Goal: Transaction & Acquisition: Purchase product/service

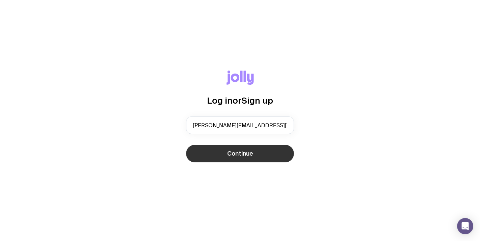
click at [237, 149] on button "Continue" at bounding box center [240, 154] width 108 height 18
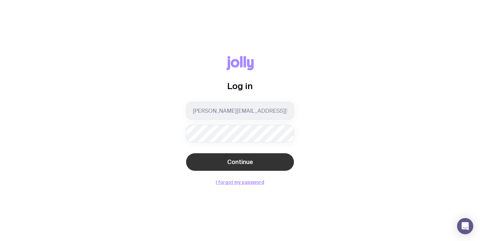
click at [237, 161] on span "Continue" at bounding box center [240, 162] width 26 height 8
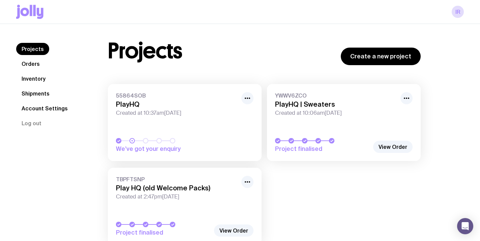
scroll to position [7, 0]
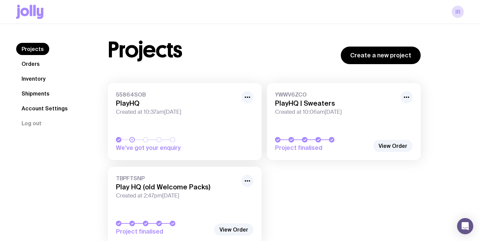
click at [36, 15] on icon at bounding box center [29, 12] width 27 height 14
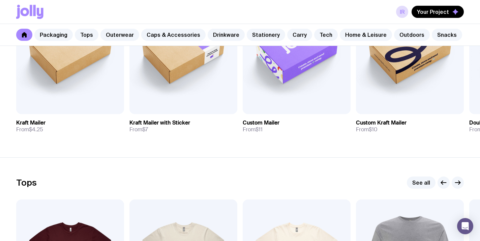
scroll to position [241, 0]
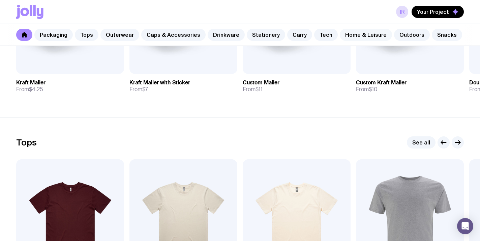
click at [344, 37] on link "Home & Leisure" at bounding box center [366, 35] width 52 height 12
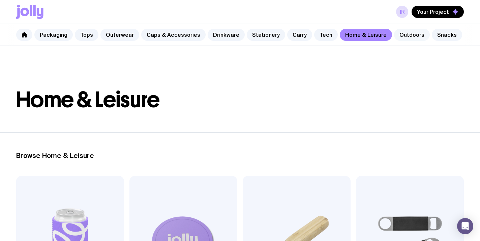
click at [404, 31] on link "Outdoors" at bounding box center [412, 35] width 36 height 12
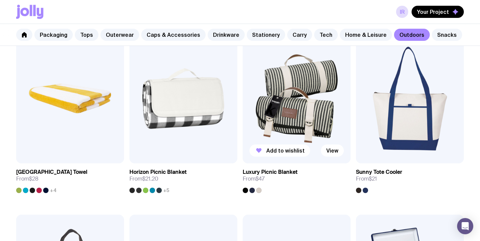
scroll to position [503, 0]
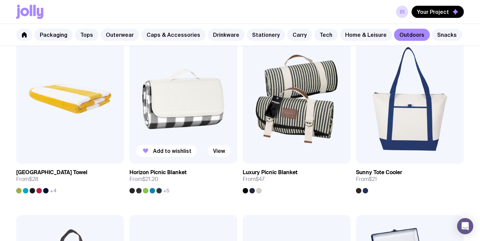
click at [220, 151] on link "View" at bounding box center [219, 151] width 23 height 12
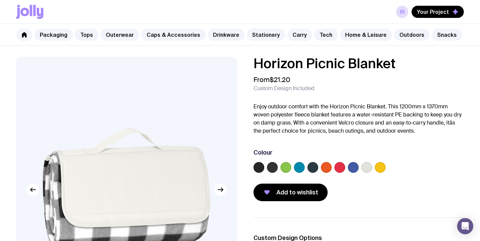
click at [354, 169] on label at bounding box center [353, 167] width 11 height 11
click at [0, 0] on input "radio" at bounding box center [0, 0] width 0 height 0
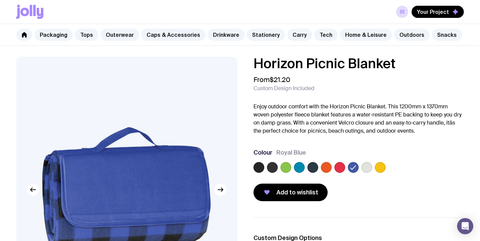
scroll to position [34, 0]
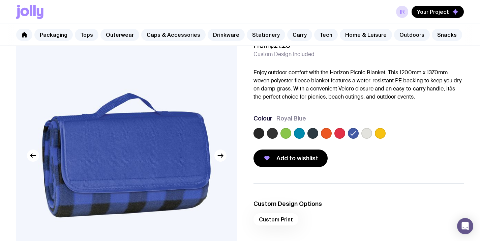
click at [314, 133] on label at bounding box center [313, 133] width 11 height 11
click at [0, 0] on input "radio" at bounding box center [0, 0] width 0 height 0
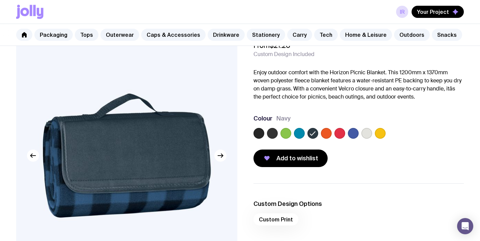
click at [225, 161] on img at bounding box center [126, 155] width 221 height 265
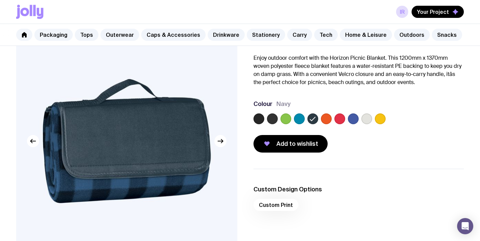
scroll to position [0, 0]
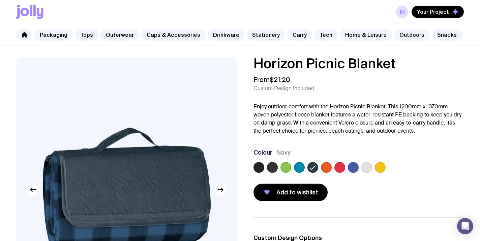
click at [247, 137] on div "Horizon Picnic Blanket From $21.20 Custom Design Included Enjoy outdoor comfort…" at bounding box center [353, 129] width 221 height 144
